Goal: Task Accomplishment & Management: Use online tool/utility

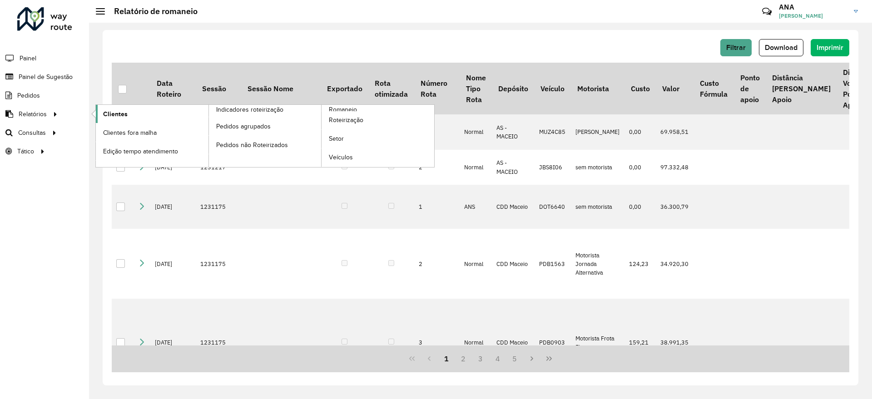
click at [120, 118] on span "Clientes" at bounding box center [115, 114] width 25 height 10
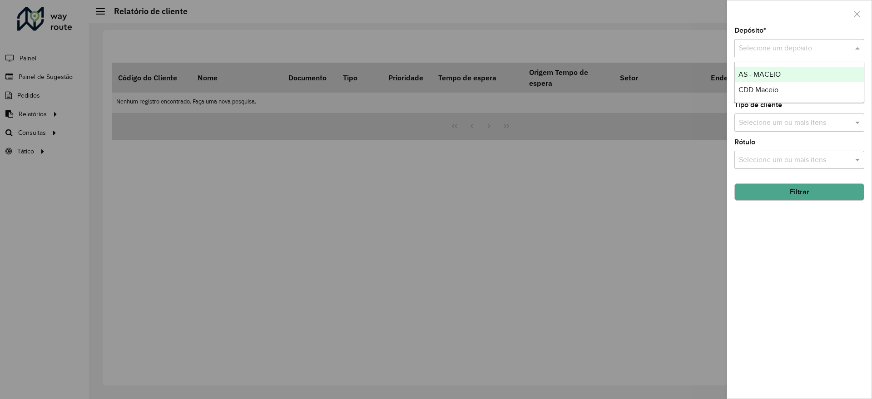
click at [750, 48] on input "text" at bounding box center [790, 48] width 103 height 11
click at [761, 84] on div "CDD Maceio" at bounding box center [799, 89] width 129 height 15
click at [788, 192] on button "Filtrar" at bounding box center [800, 192] width 130 height 17
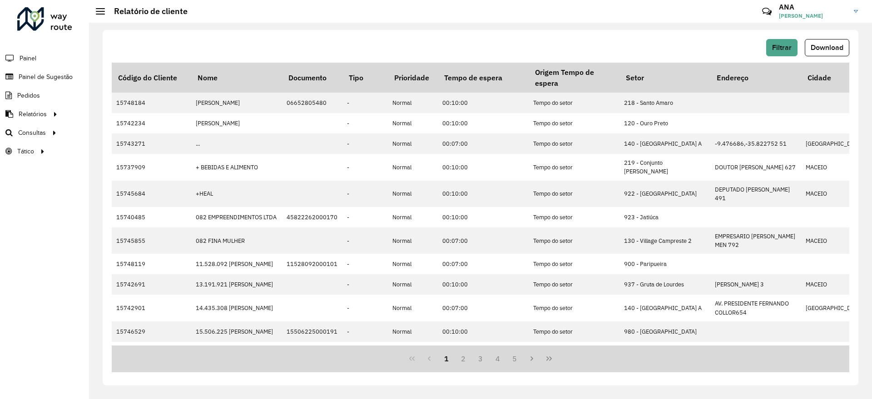
click at [822, 49] on span "Download" at bounding box center [827, 48] width 33 height 8
click at [113, 139] on link "Roteirização" at bounding box center [151, 133] width 111 height 18
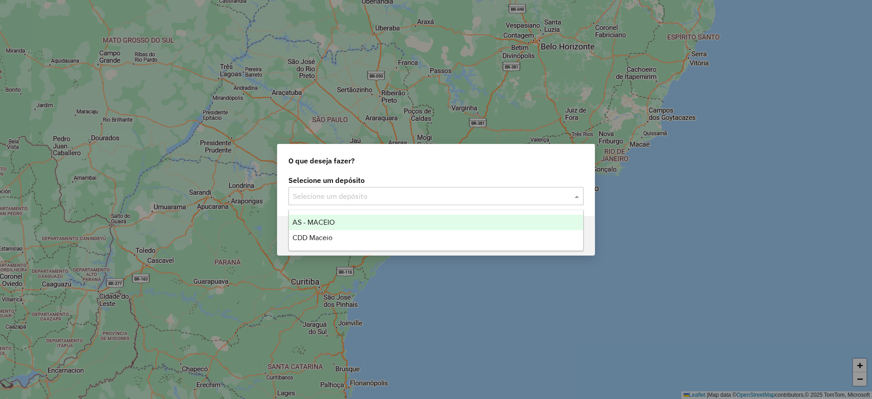
click at [364, 194] on input "text" at bounding box center [427, 196] width 268 height 11
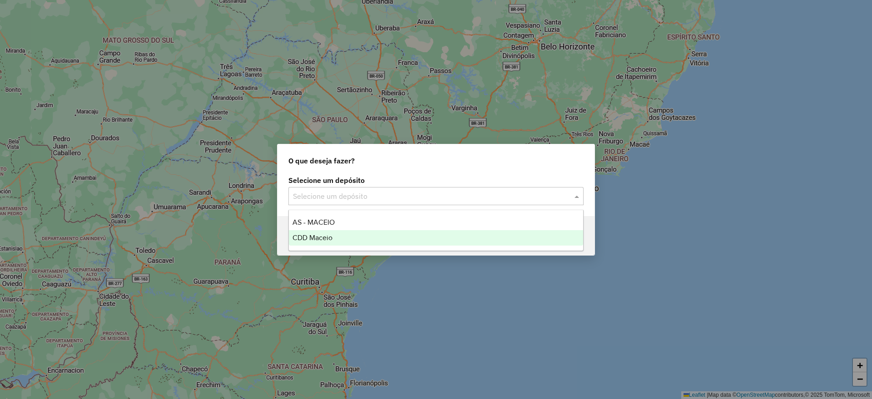
click at [362, 236] on div "CDD Maceio" at bounding box center [436, 237] width 294 height 15
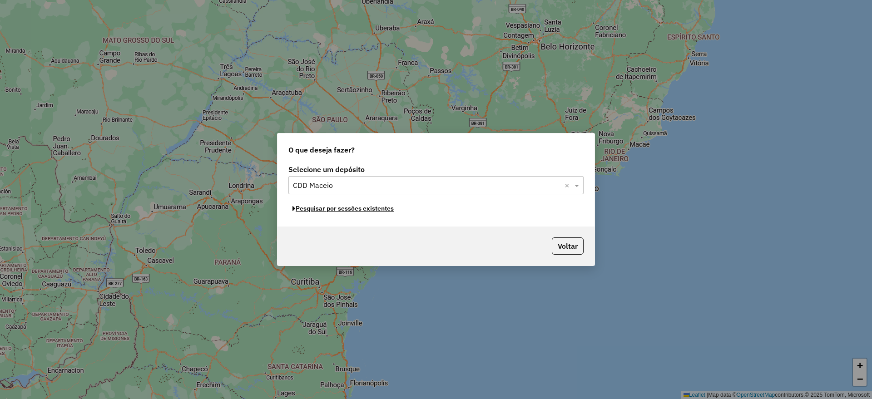
click at [355, 214] on button "Pesquisar por sessões existentes" at bounding box center [343, 209] width 109 height 14
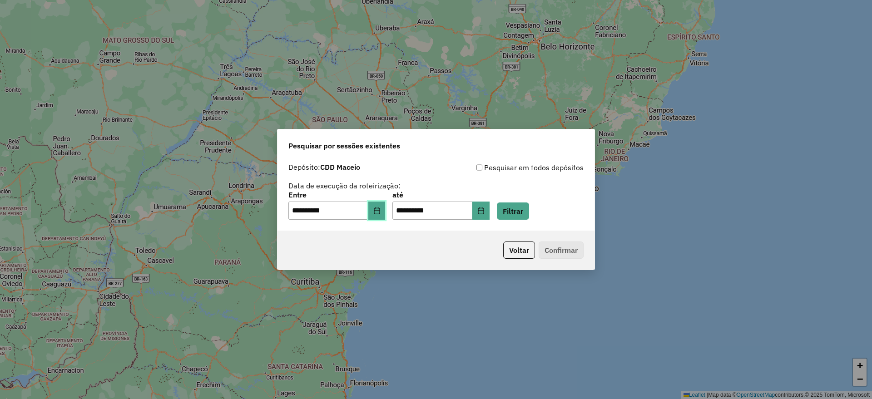
click at [379, 213] on icon "Choose Date" at bounding box center [376, 210] width 7 height 7
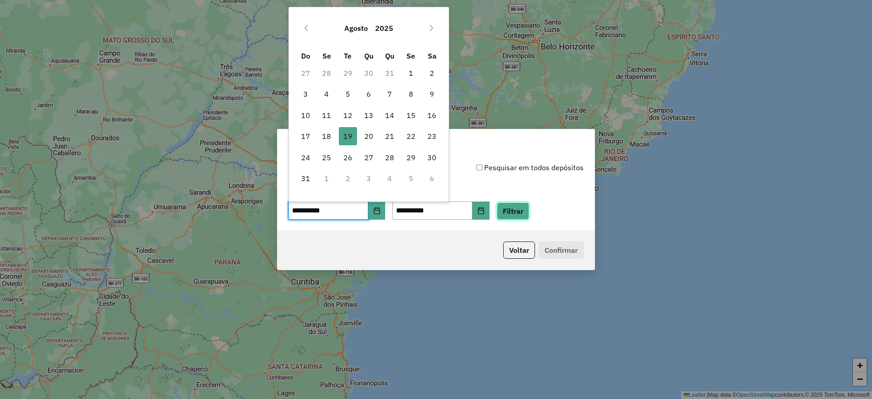
click at [529, 209] on button "Filtrar" at bounding box center [513, 211] width 32 height 17
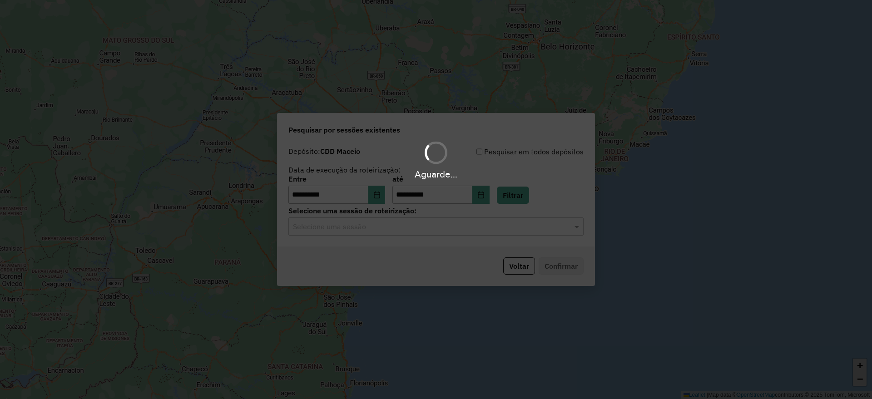
click at [345, 230] on hb-app "**********" at bounding box center [436, 199] width 872 height 399
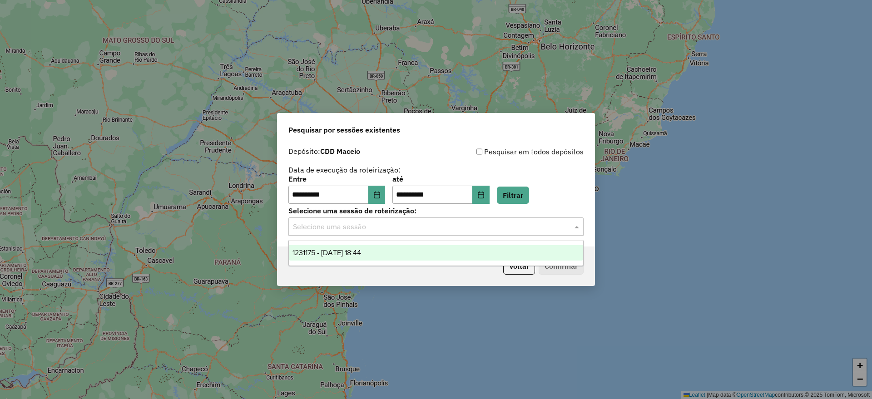
click at [346, 230] on input "text" at bounding box center [427, 227] width 268 height 11
click at [351, 247] on div "1231175 - 19/08/2025 18:44" at bounding box center [436, 252] width 294 height 15
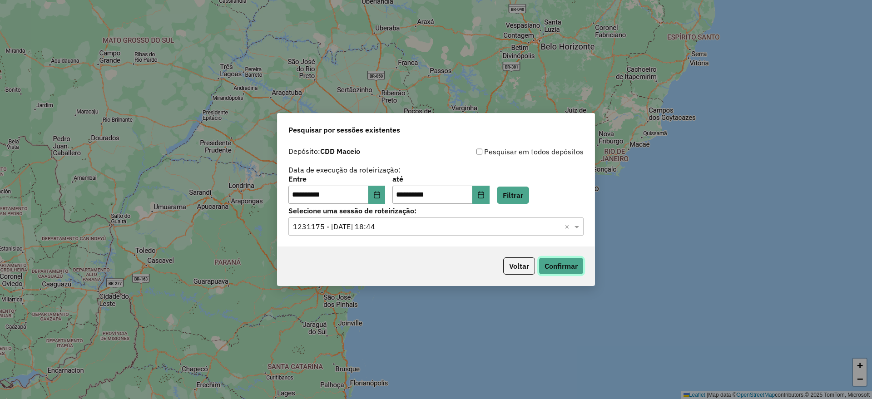
click at [574, 262] on button "Confirmar" at bounding box center [561, 266] width 45 height 17
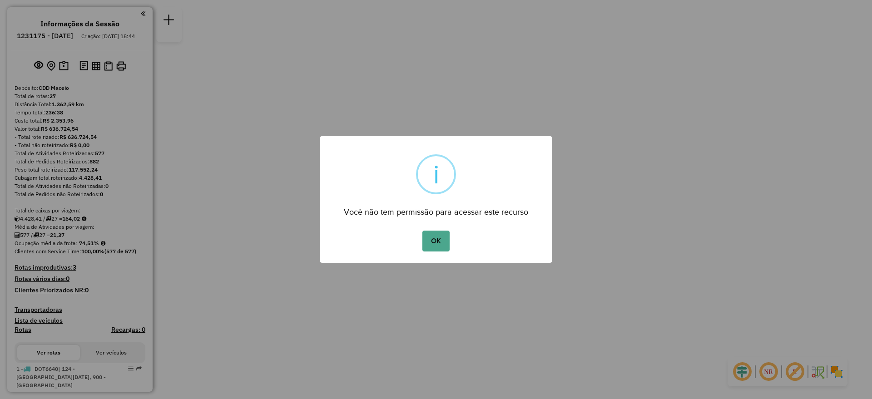
drag, startPoint x: 428, startPoint y: 242, endPoint x: 421, endPoint y: 246, distance: 8.3
click at [430, 242] on button "OK" at bounding box center [436, 241] width 27 height 21
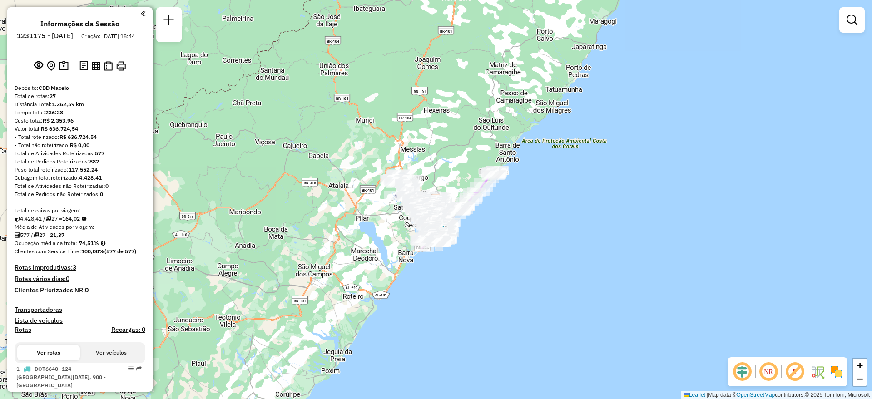
scroll to position [1072, 0]
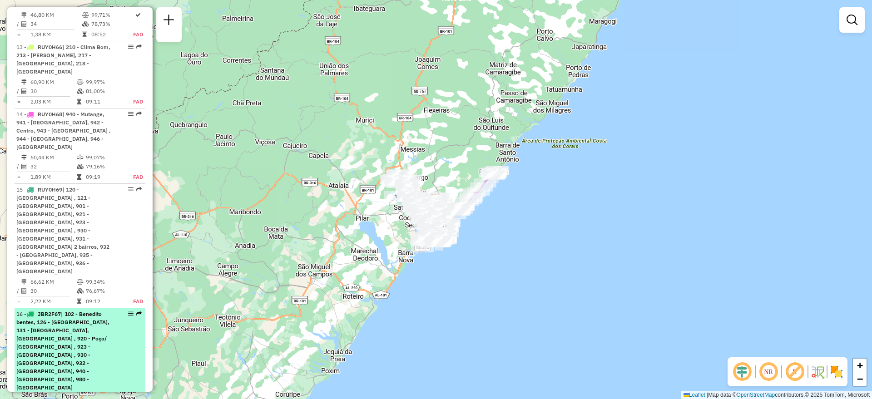
drag, startPoint x: 131, startPoint y: 198, endPoint x: 124, endPoint y: 201, distance: 7.5
drag, startPoint x: 124, startPoint y: 201, endPoint x: 122, endPoint y: 218, distance: 17.0
drag, startPoint x: 122, startPoint y: 218, endPoint x: 124, endPoint y: 228, distance: 9.7
click at [125, 310] on div "16 - JBR2F67 | 102 - Benedito bentes, 126 - [GEOGRAPHIC_DATA], 131 - [GEOGRAPHI…" at bounding box center [79, 351] width 127 height 82
select select "**********"
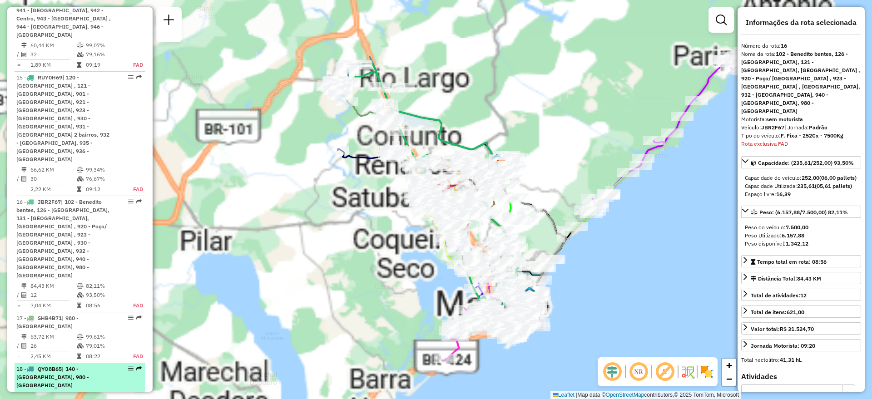
scroll to position [1259, 0]
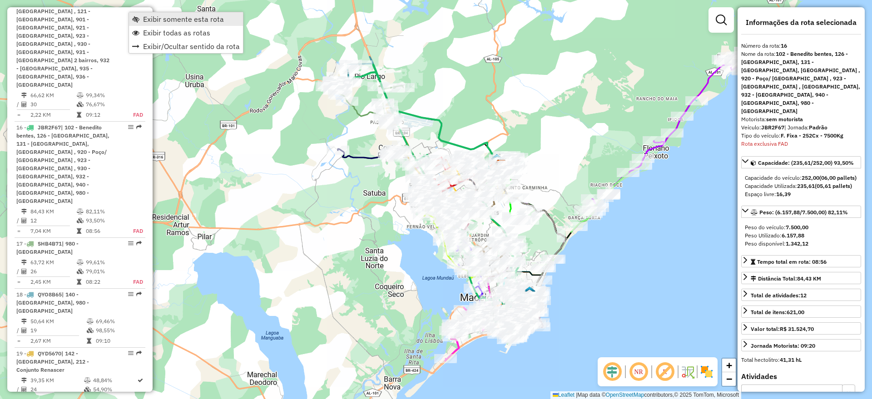
click at [143, 20] on link "Exibir somente esta rota" at bounding box center [186, 19] width 114 height 14
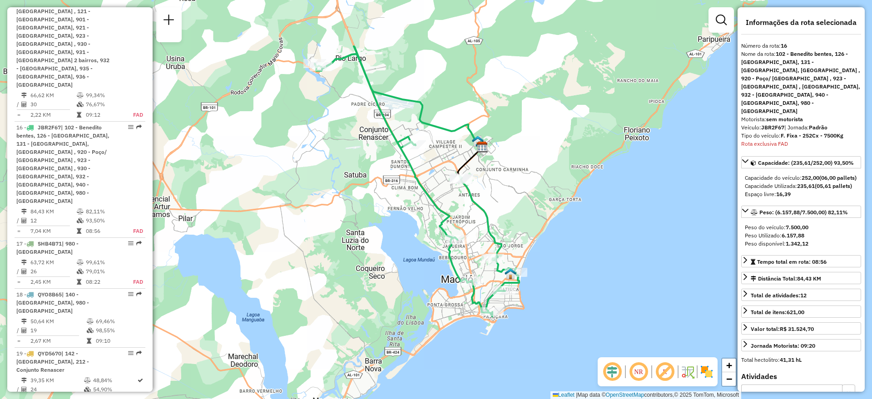
drag, startPoint x: 577, startPoint y: 292, endPoint x: 558, endPoint y: 274, distance: 26.4
click at [558, 274] on div "Janela de atendimento Grade de atendimento Capacidade Transportadoras Veículos …" at bounding box center [436, 199] width 872 height 399
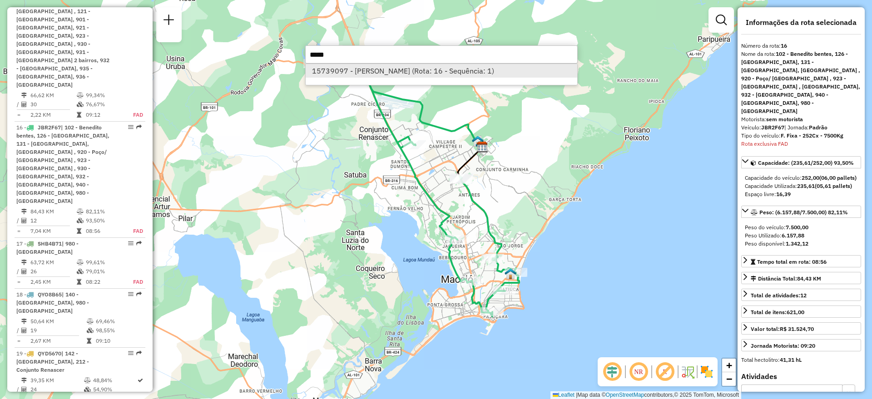
type input "*****"
click at [497, 74] on li "15739097 - [PERSON_NAME] (Rota: 16 - Sequência: 1)" at bounding box center [442, 71] width 272 height 14
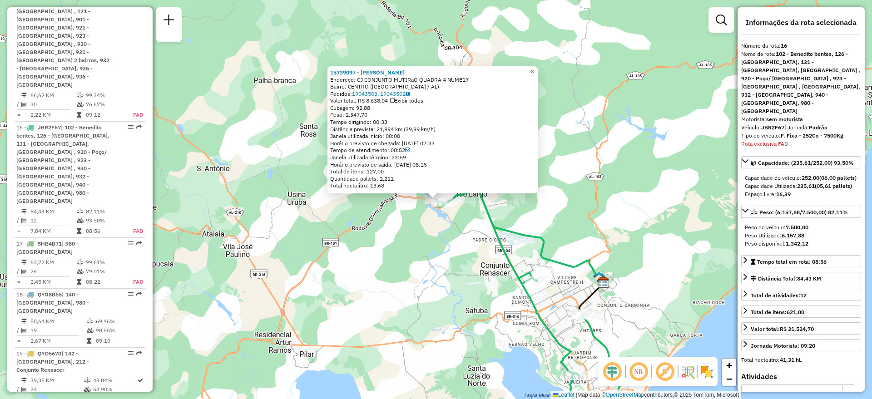
click at [534, 70] on span "×" at bounding box center [532, 72] width 4 height 8
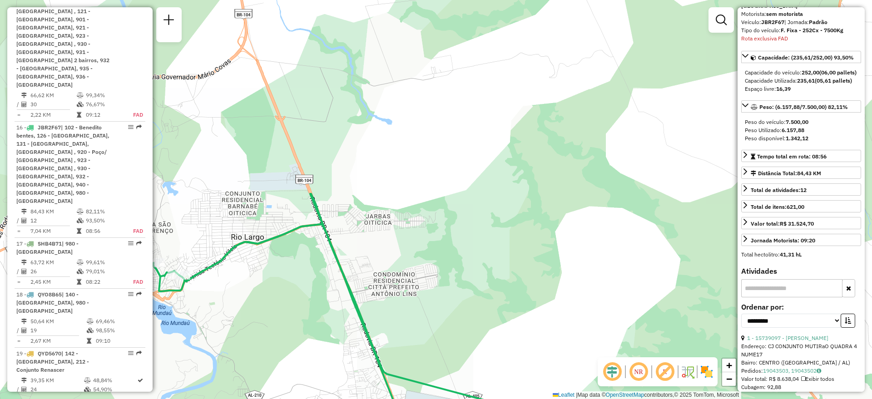
scroll to position [0, 0]
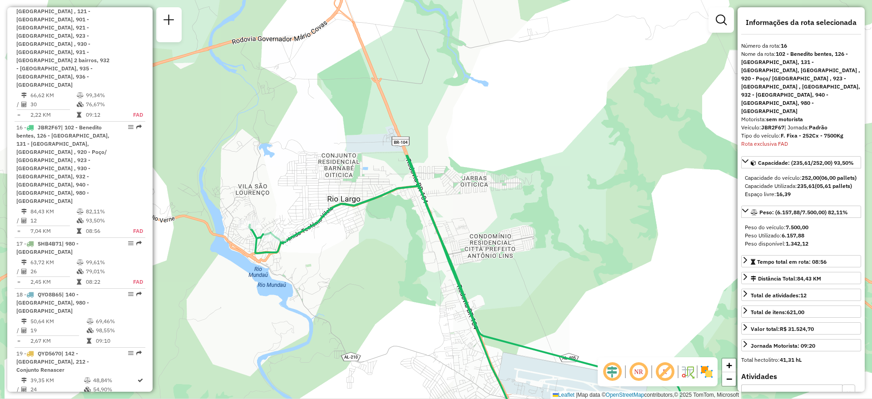
drag, startPoint x: 297, startPoint y: 272, endPoint x: 408, endPoint y: 217, distance: 123.7
click at [408, 217] on div "Janela de atendimento Grade de atendimento Capacidade Transportadoras Veículos …" at bounding box center [436, 199] width 872 height 399
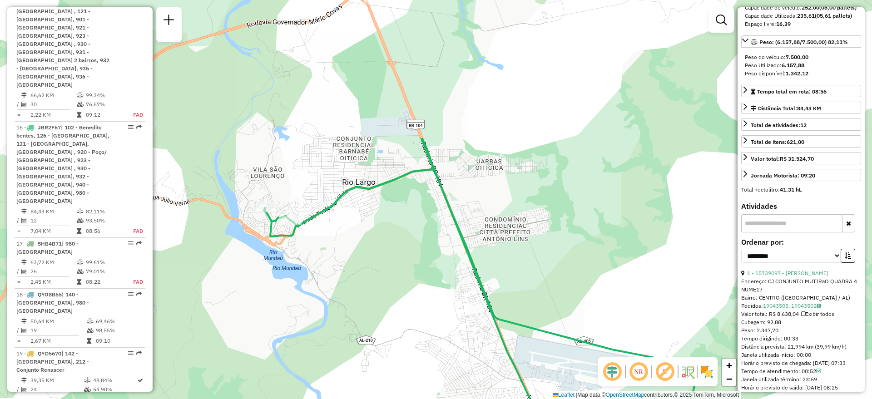
scroll to position [284, 0]
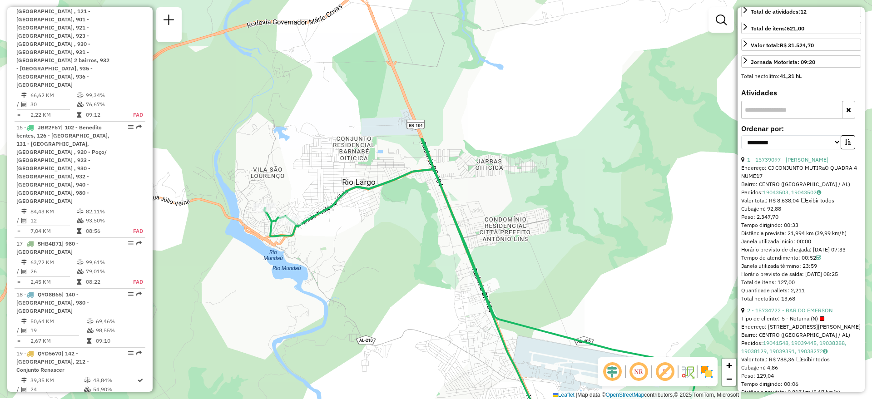
drag, startPoint x: 782, startPoint y: 200, endPoint x: 767, endPoint y: 200, distance: 15.5
click at [767, 205] on div "Cubagem: 92,88" at bounding box center [801, 209] width 120 height 8
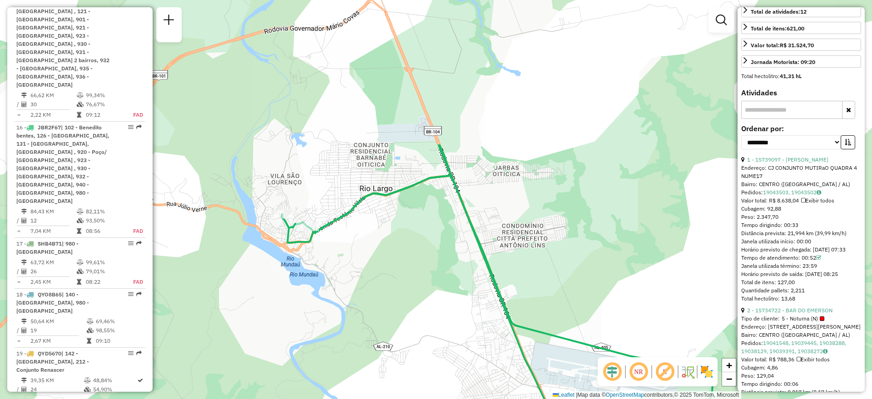
drag, startPoint x: 389, startPoint y: 279, endPoint x: 405, endPoint y: 286, distance: 16.9
click at [405, 286] on div "Janela de atendimento Grade de atendimento Capacidade Transportadoras Veículos …" at bounding box center [436, 199] width 872 height 399
